Goal: Find specific page/section: Find specific page/section

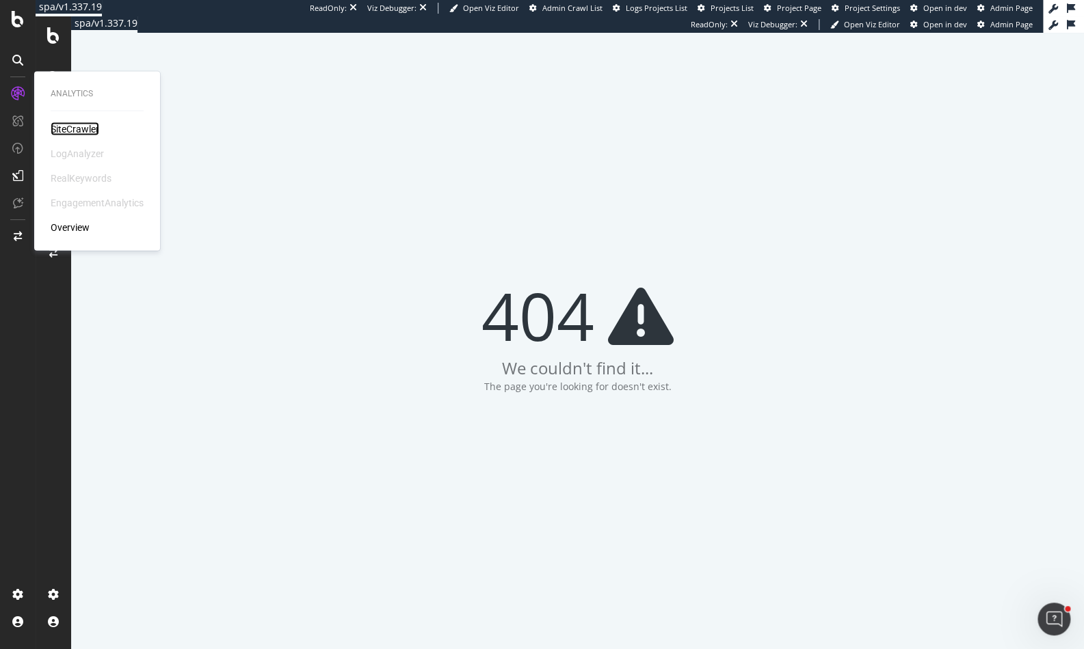
click at [53, 128] on div "SiteCrawler" at bounding box center [75, 129] width 49 height 14
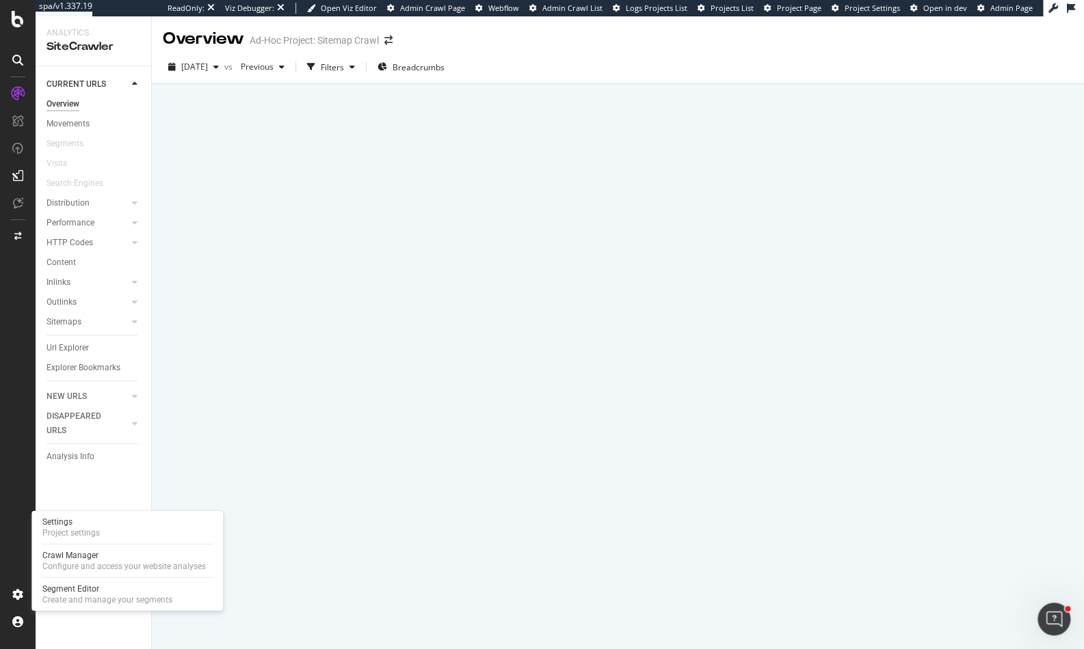
click at [66, 578] on div at bounding box center [127, 578] width 170 height 1
